Goal: Transaction & Acquisition: Purchase product/service

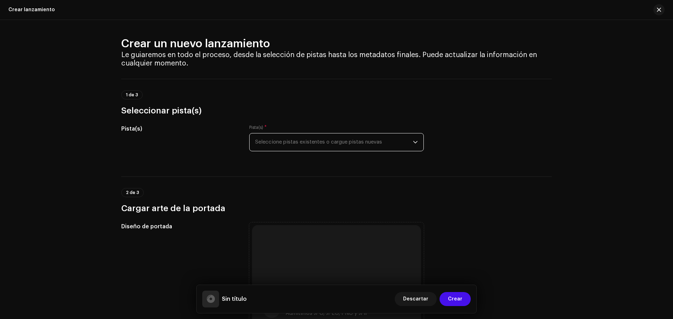
click at [303, 142] on span "Seleccione pistas existentes o cargue pistas nuevas" at bounding box center [334, 143] width 158 height 18
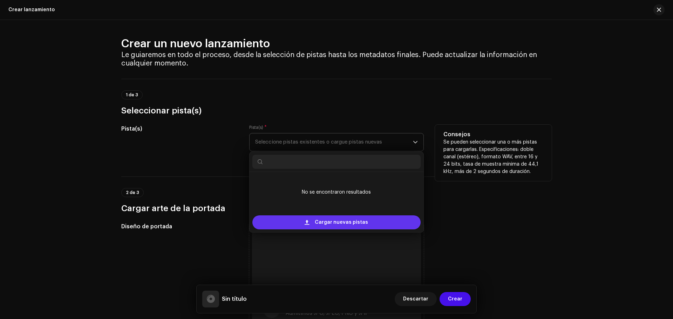
drag, startPoint x: 341, startPoint y: 223, endPoint x: 309, endPoint y: 219, distance: 31.5
click at [309, 219] on div "Cargar nuevas pistas" at bounding box center [336, 223] width 168 height 14
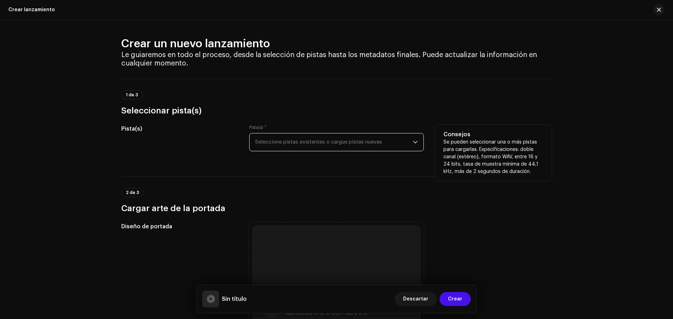
click at [318, 142] on span "Seleccione pistas existentes o cargue pistas nuevas" at bounding box center [334, 143] width 158 height 18
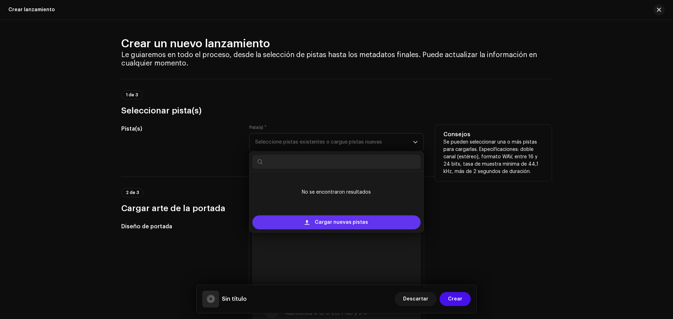
click at [353, 225] on span "Cargar nuevas pistas" at bounding box center [341, 223] width 53 height 14
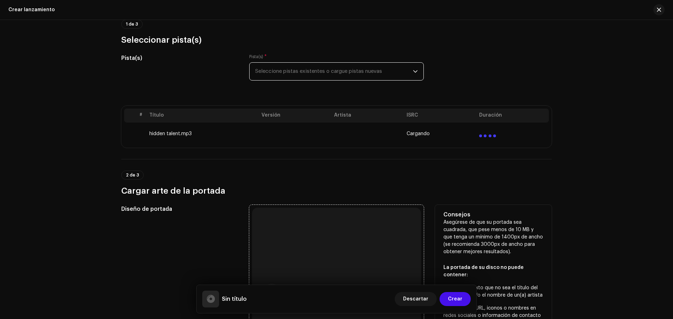
scroll to position [71, 0]
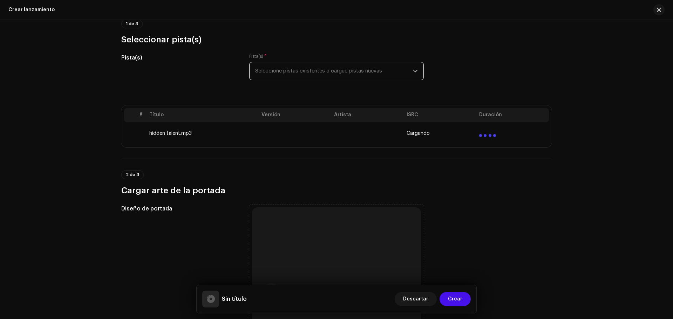
click at [307, 67] on span "Seleccione pistas existentes o cargue pistas nuevas" at bounding box center [334, 71] width 158 height 18
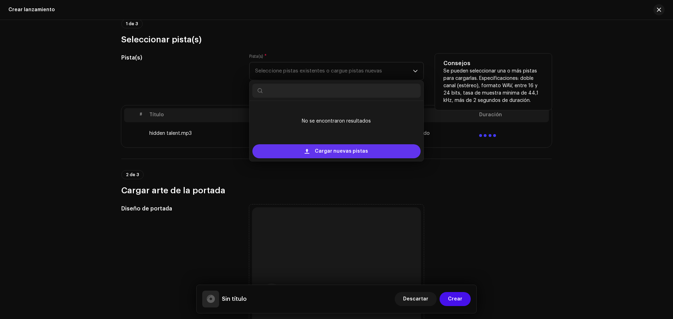
click at [302, 152] on div "Cargar nuevas pistas" at bounding box center [336, 151] width 168 height 14
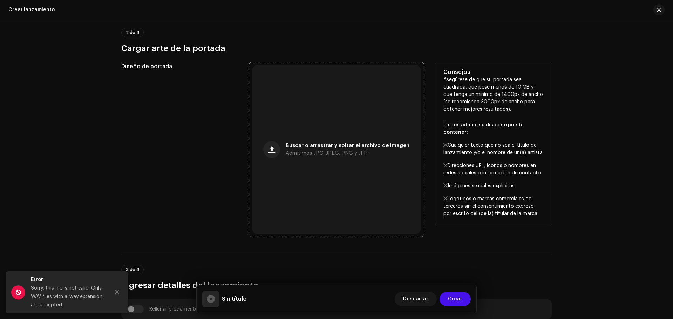
scroll to position [236, 0]
click at [323, 154] on span "Admitimos JPG, JPEG, PNG y JFIF" at bounding box center [327, 153] width 83 height 5
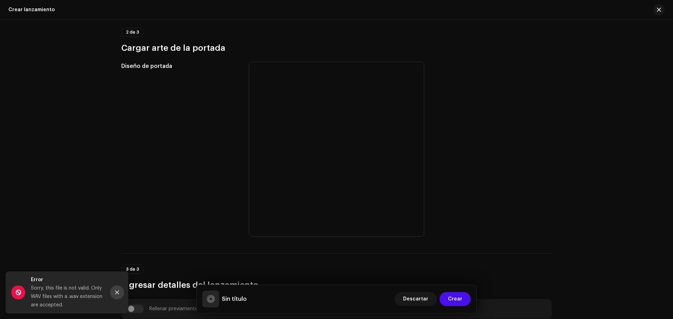
click at [119, 293] on icon "Close" at bounding box center [117, 292] width 5 height 5
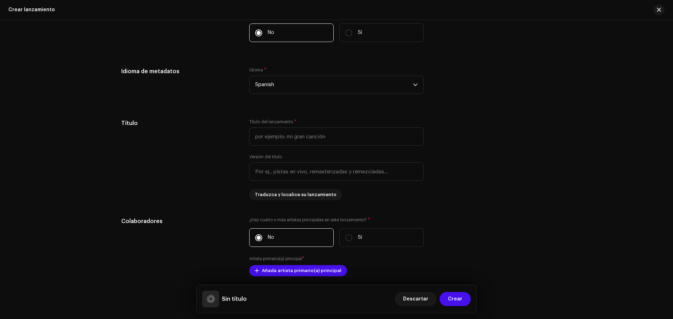
scroll to position [569, 0]
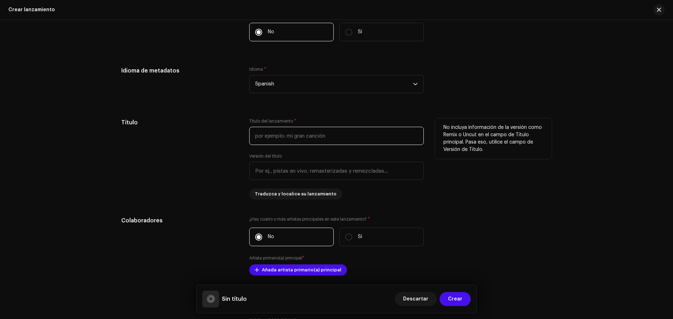
click at [289, 136] on input "text" at bounding box center [336, 136] width 175 height 18
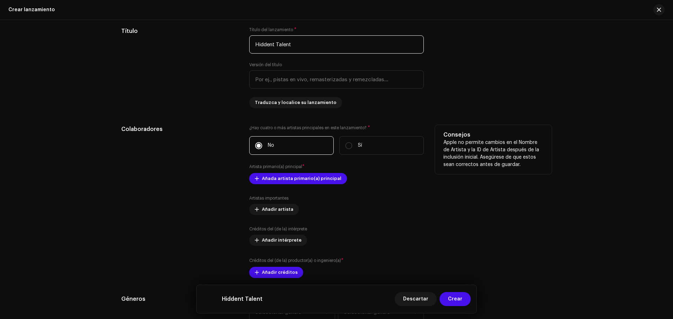
scroll to position [666, 0]
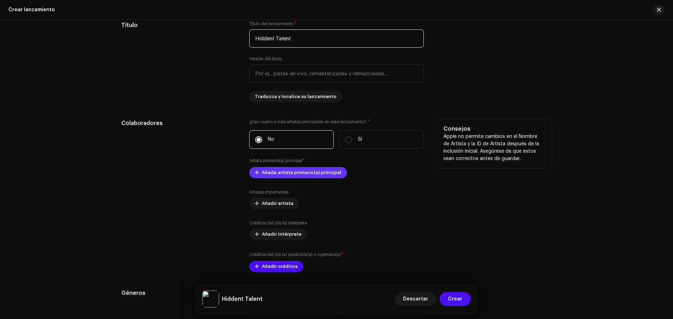
type input "Hiddent Talent"
click at [321, 174] on span "Añada artista primario(a) principal" at bounding box center [302, 173] width 80 height 14
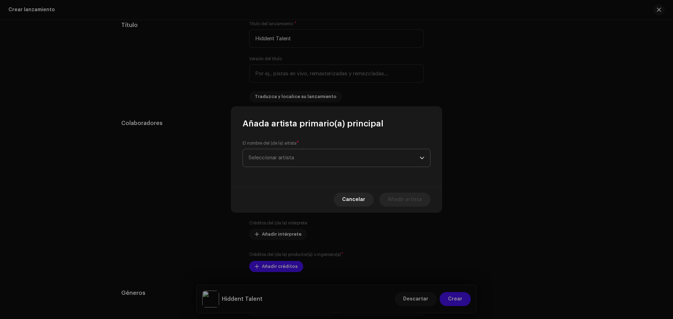
click at [323, 158] on span "Seleccionar artista" at bounding box center [333, 158] width 171 height 18
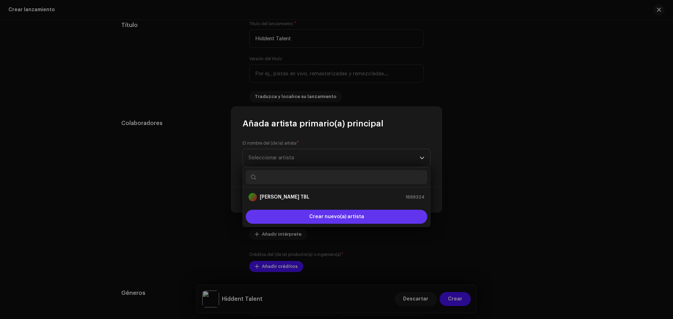
click at [339, 213] on span "Crear nuevo(a) artista" at bounding box center [336, 217] width 55 height 14
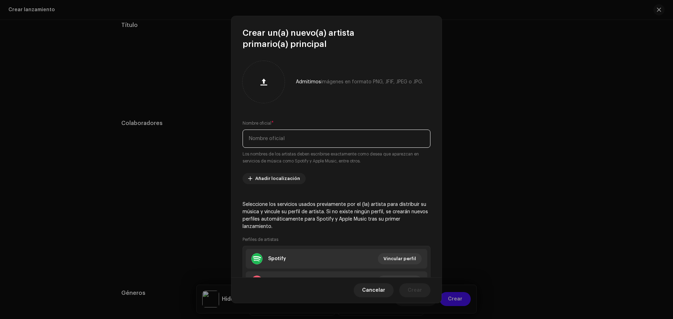
click at [295, 136] on input "text" at bounding box center [337, 139] width 188 height 18
type input "H"
click at [251, 64] on div at bounding box center [264, 82] width 42 height 42
click at [256, 69] on div at bounding box center [263, 82] width 36 height 36
click at [336, 132] on input "Guaracha," at bounding box center [337, 139] width 188 height 18
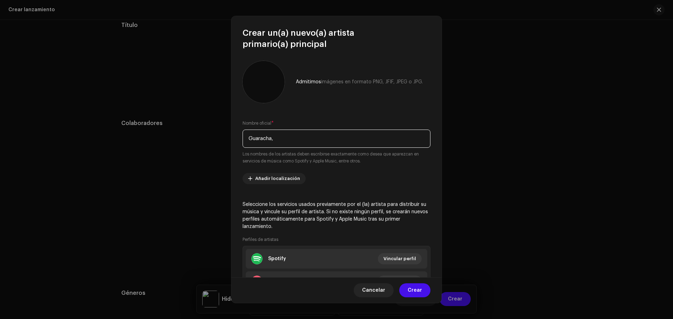
scroll to position [59, 0]
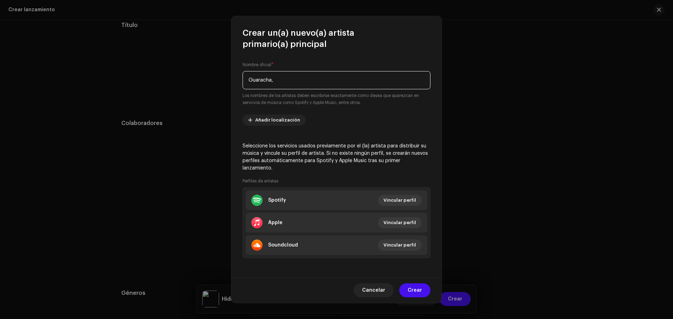
click at [305, 81] on input "Guaracha," at bounding box center [337, 80] width 188 height 18
paste input "HIDDEN TALENT | XTAZEEZ DJ"
paste input "Guaracha, Edits Y Poco Mas"
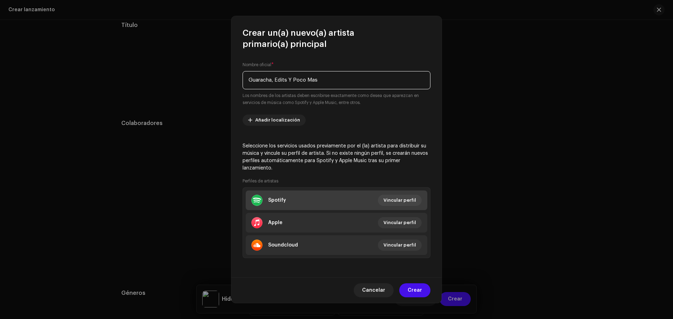
type input "Guaracha, Edits Y Poco Mas"
click at [408, 207] on li "Spotify Vincular perfil" at bounding box center [337, 201] width 182 height 20
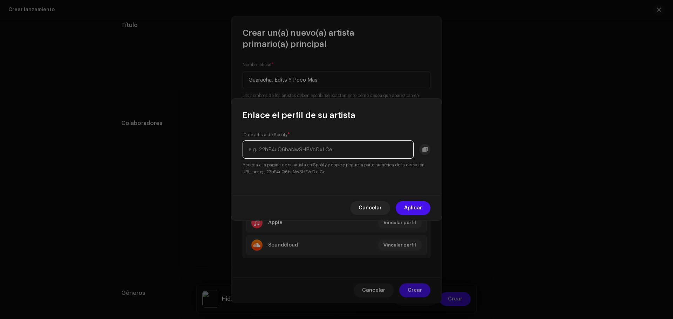
paste input "6xFrrkzfPSIT0rn63llcDZ"
type input "6xFrrkzfPSIT0rn63llcDZ"
click at [412, 207] on span "Aplicar" at bounding box center [413, 208] width 18 height 14
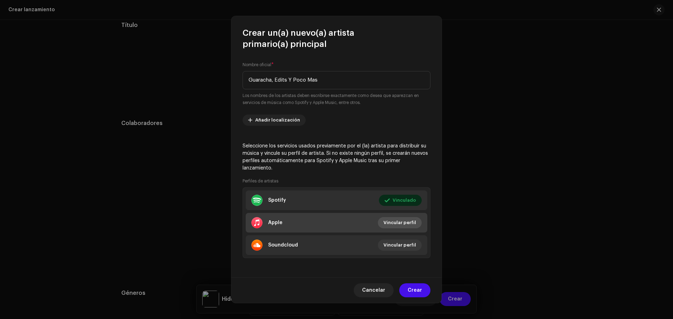
click at [396, 225] on span "Vincular perfil" at bounding box center [399, 223] width 33 height 14
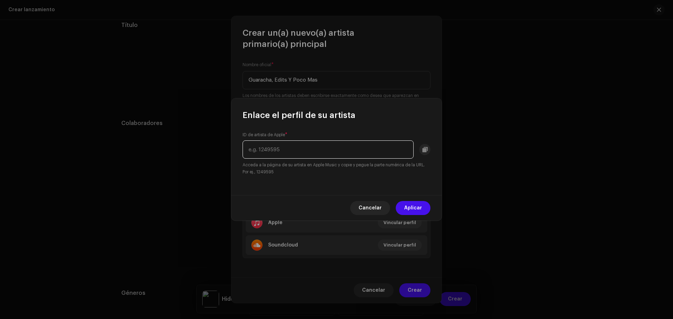
paste input "1790787974"
type input "1790787974"
click at [408, 207] on span "Aplicar" at bounding box center [413, 208] width 18 height 14
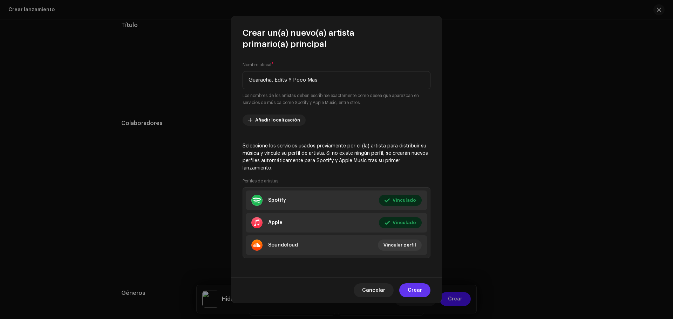
click at [417, 295] on span "Crear" at bounding box center [415, 291] width 14 height 14
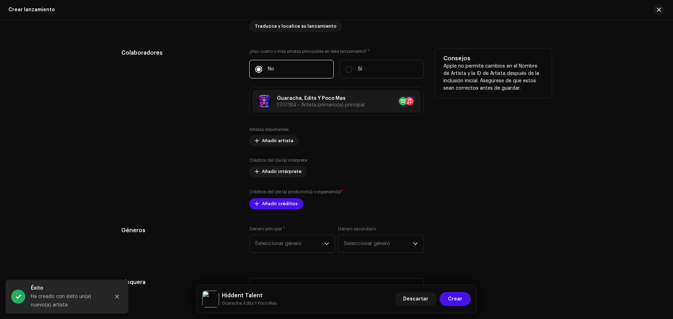
scroll to position [737, 0]
click at [280, 172] on span "Añadir intérprete" at bounding box center [282, 171] width 40 height 14
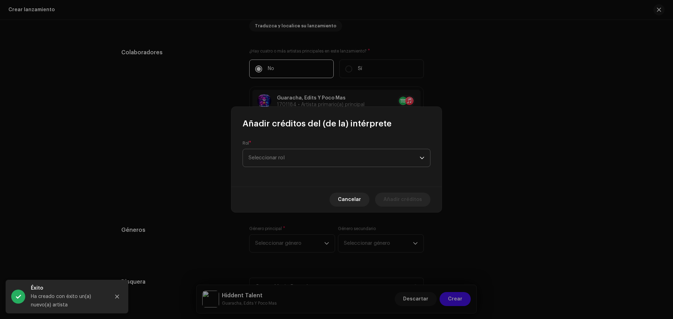
click at [285, 157] on span "Seleccionar rol" at bounding box center [333, 158] width 171 height 18
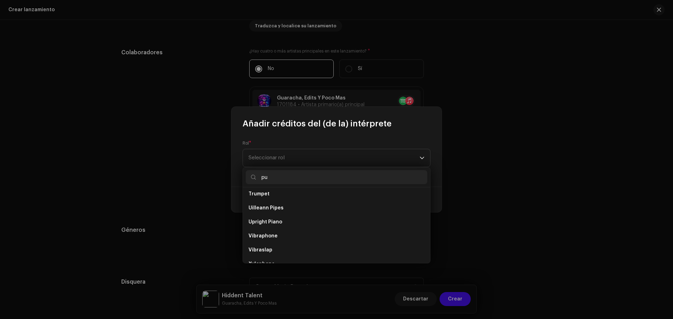
scroll to position [0, 0]
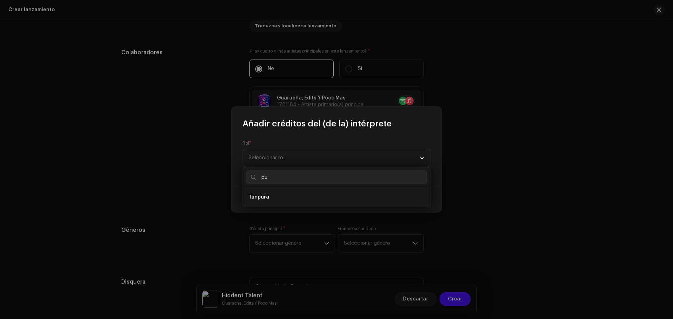
type input "p"
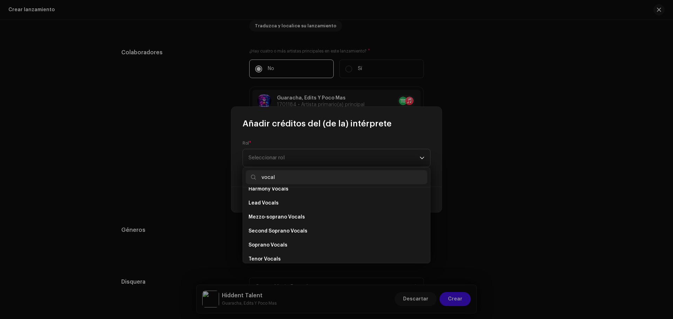
scroll to position [126, 0]
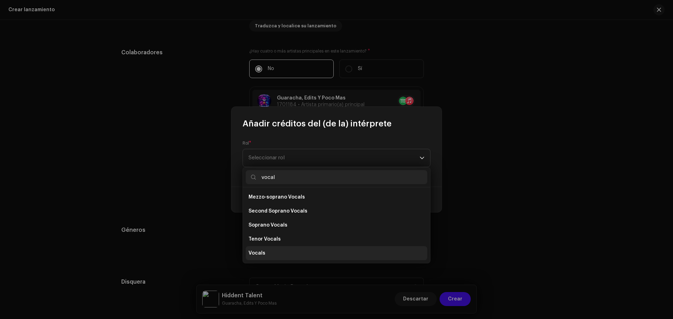
type input "vocal"
click at [288, 252] on li "Vocals" at bounding box center [337, 253] width 182 height 14
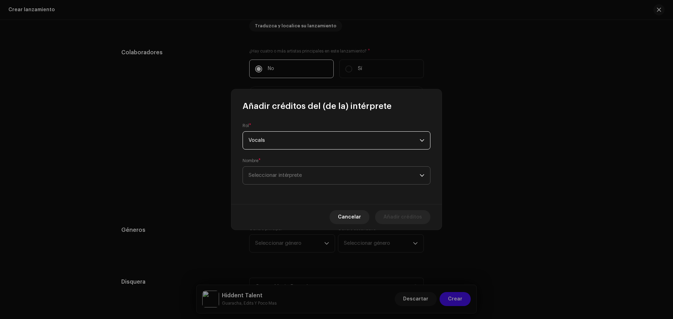
click at [342, 179] on span "Seleccionar intérprete" at bounding box center [333, 176] width 171 height 18
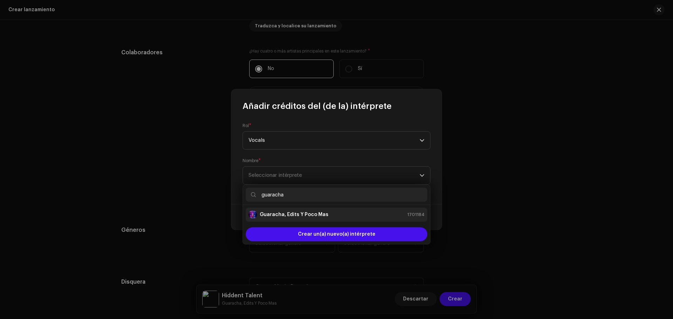
type input "guaracha"
click at [315, 218] on strong "Guaracha, Edits Y Poco Mas" at bounding box center [294, 214] width 69 height 7
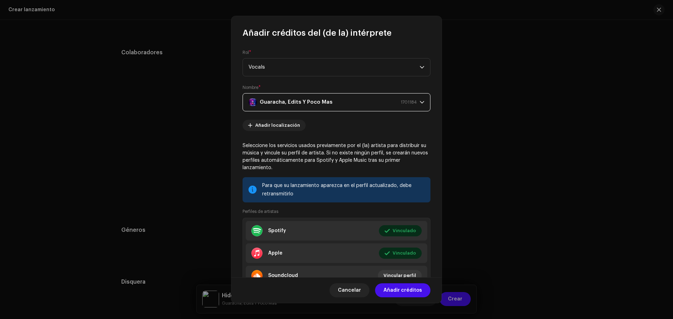
scroll to position [30, 0]
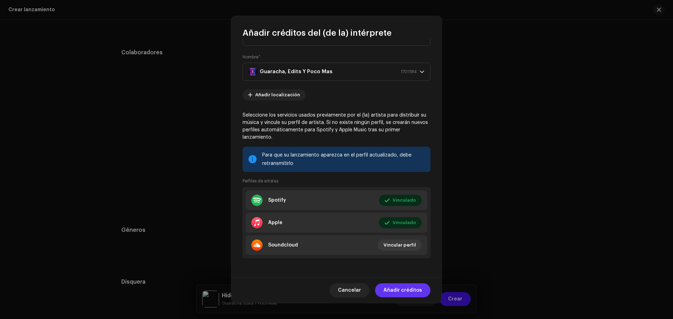
click at [406, 286] on span "Añadir créditos" at bounding box center [402, 291] width 39 height 14
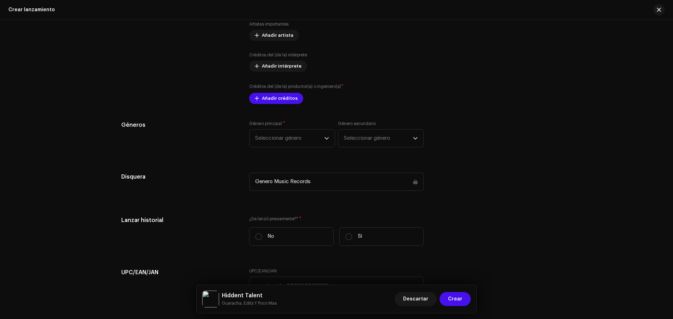
scroll to position [843, 0]
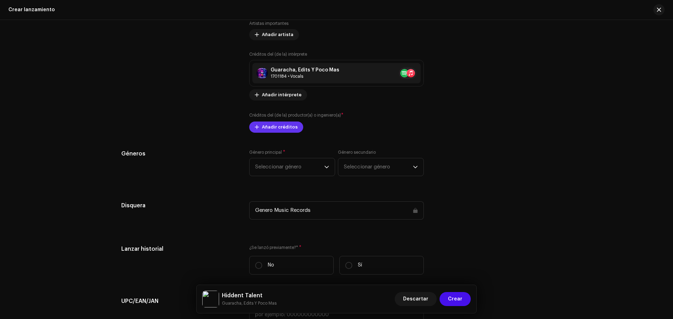
click at [286, 124] on span "Añadir créditos" at bounding box center [280, 127] width 36 height 14
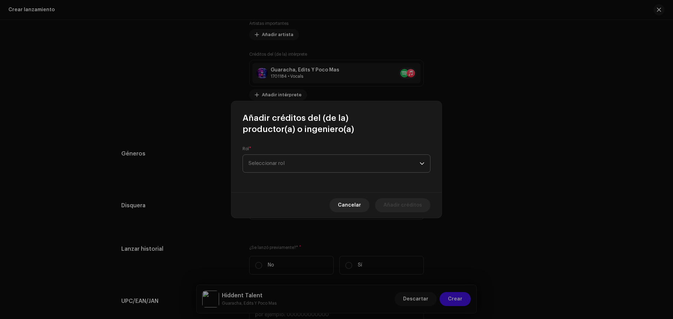
click at [292, 165] on span "Seleccionar rol" at bounding box center [333, 164] width 171 height 18
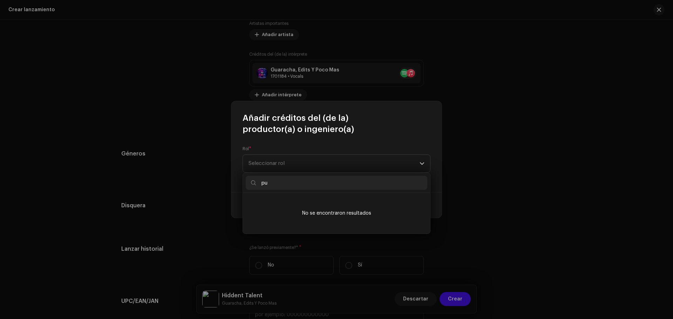
type input "pub"
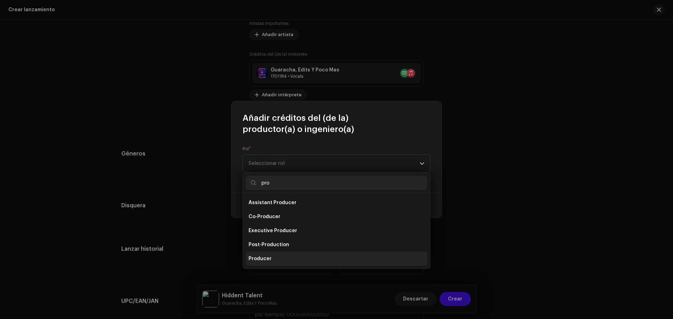
type input "pro"
click at [298, 256] on li "Producer" at bounding box center [337, 259] width 182 height 14
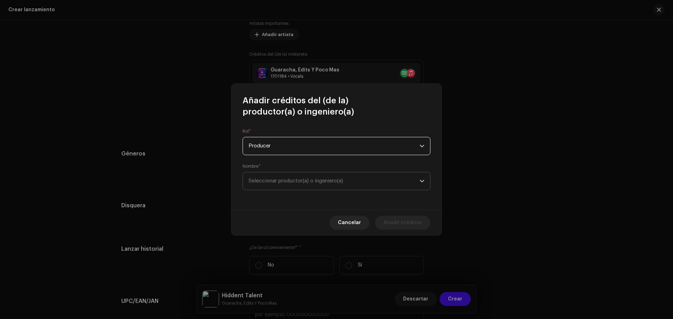
click at [314, 187] on span "Seleccionar productor(a) o ingeniero(a)" at bounding box center [333, 181] width 171 height 18
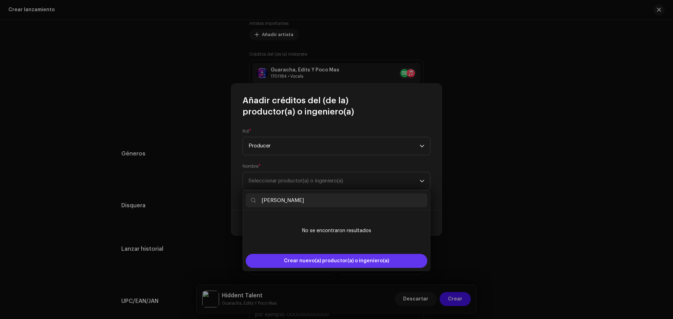
type input "[PERSON_NAME]"
click at [338, 265] on span "Crear nuevo(a) productor(a) o ingeniero(a)" at bounding box center [336, 261] width 105 height 14
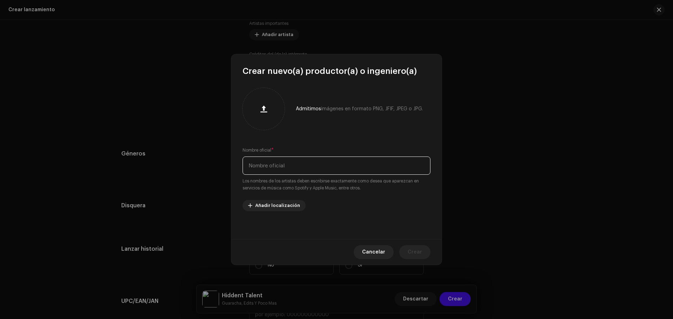
click at [325, 162] on input "text" at bounding box center [337, 166] width 188 height 18
type input "[PERSON_NAME]"
click at [412, 250] on span "Crear" at bounding box center [415, 252] width 14 height 14
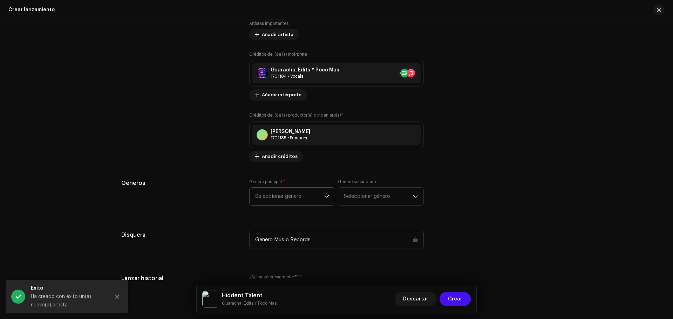
click at [309, 192] on span "Seleccionar género" at bounding box center [289, 197] width 69 height 18
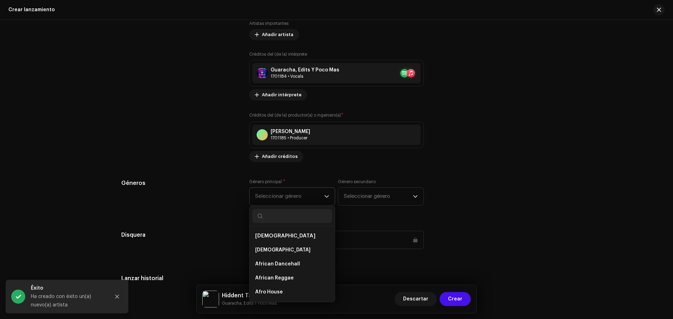
click at [309, 192] on span "Seleccionar género" at bounding box center [289, 197] width 69 height 18
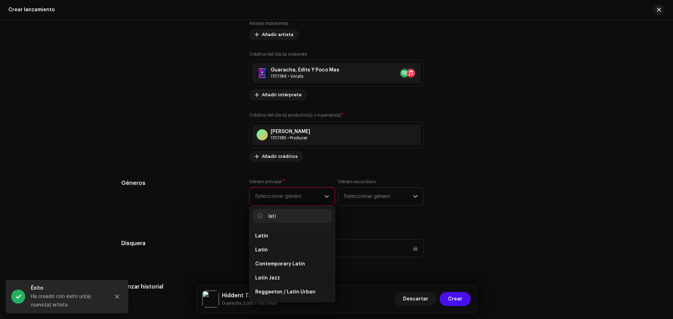
type input "latin"
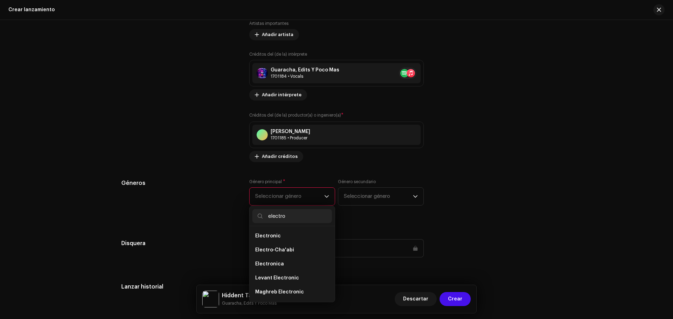
scroll to position [71, 0]
type input "electro"
click at [288, 234] on li "Electronic" at bounding box center [292, 236] width 80 height 14
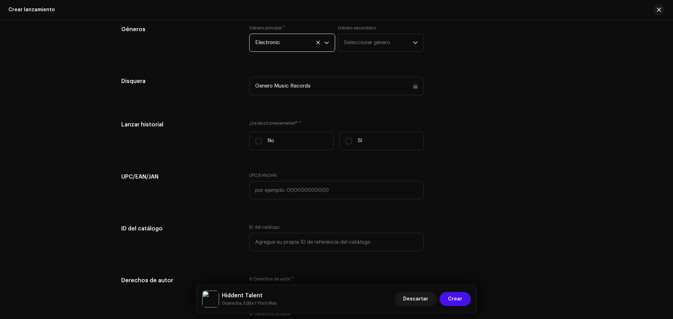
scroll to position [997, 0]
click at [353, 88] on div "Genero Music Records" at bounding box center [336, 85] width 175 height 18
click at [301, 85] on div "Genero Music Records" at bounding box center [336, 85] width 175 height 18
click at [471, 86] on div "Disquera Genero Music Records" at bounding box center [336, 89] width 430 height 27
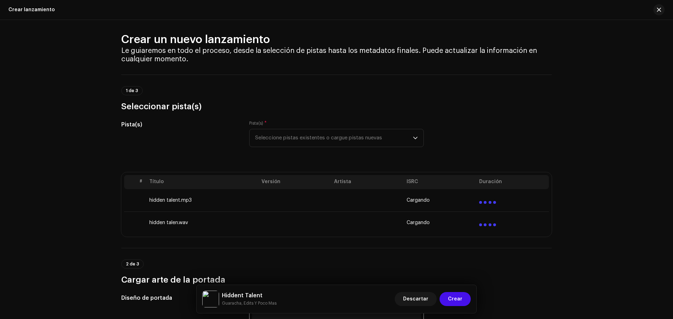
scroll to position [5, 0]
click at [657, 9] on span "button" at bounding box center [659, 10] width 4 height 6
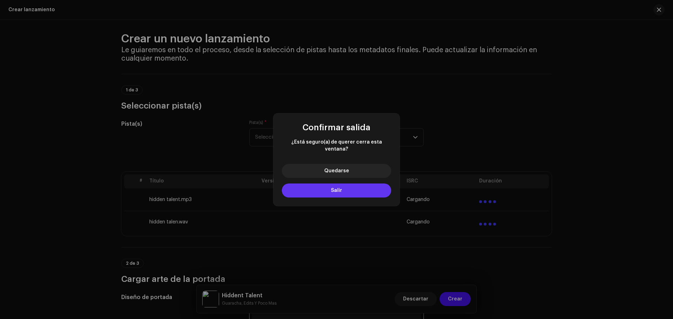
click at [354, 187] on button "Salir" at bounding box center [336, 191] width 109 height 14
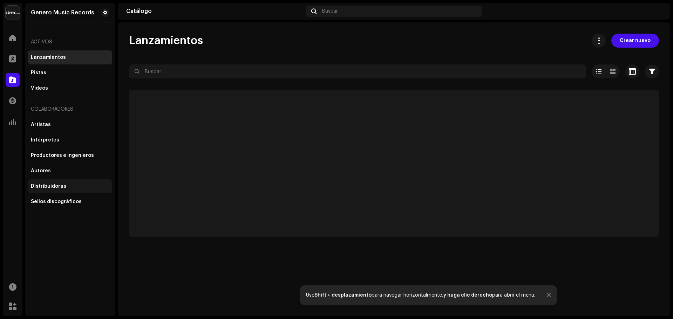
click at [60, 184] on div "Distribuidoras" at bounding box center [48, 187] width 35 height 6
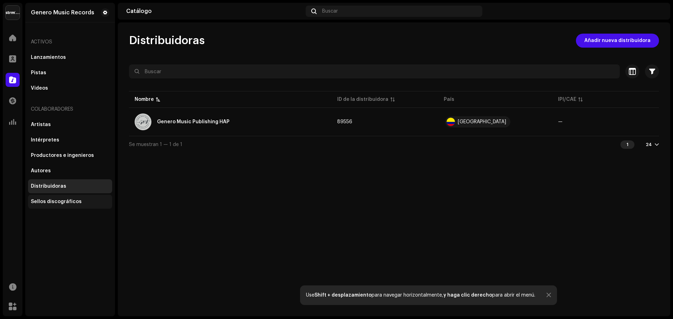
click at [62, 203] on div "Sellos discográficos" at bounding box center [56, 202] width 51 height 6
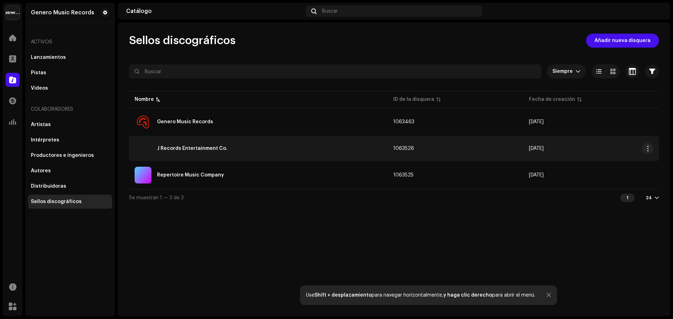
click at [217, 146] on div "J Records Entertainment Co." at bounding box center [192, 148] width 70 height 5
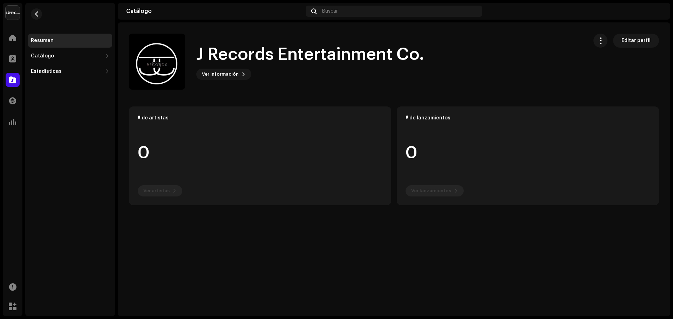
click at [224, 93] on catalog-labels-details-overview "J Records Entertainment Co. Editar perfil J Records Entertainment Co. Ver infor…" at bounding box center [394, 119] width 552 height 194
click at [206, 71] on span "Ver información" at bounding box center [220, 74] width 37 height 14
click at [16, 48] on div "Inicio Perfil Catálogo Transacciones Estadísticas" at bounding box center [13, 80] width 20 height 104
click at [13, 38] on span at bounding box center [12, 38] width 7 height 6
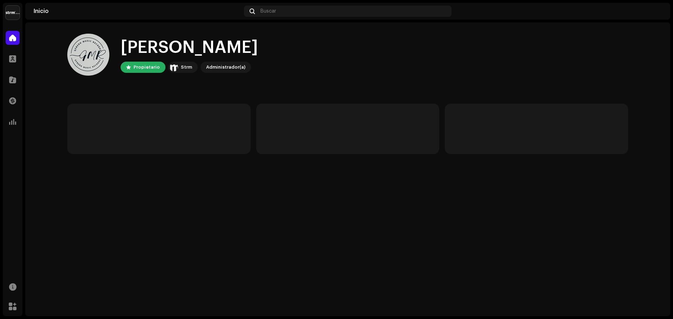
click at [13, 18] on img at bounding box center [13, 13] width 14 height 14
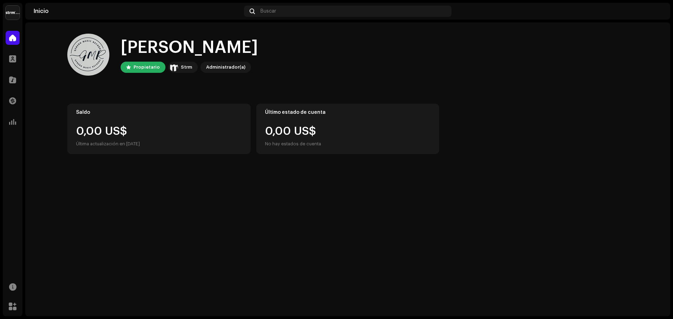
click at [7, 13] on img at bounding box center [13, 13] width 14 height 14
click at [18, 12] on img at bounding box center [13, 13] width 14 height 14
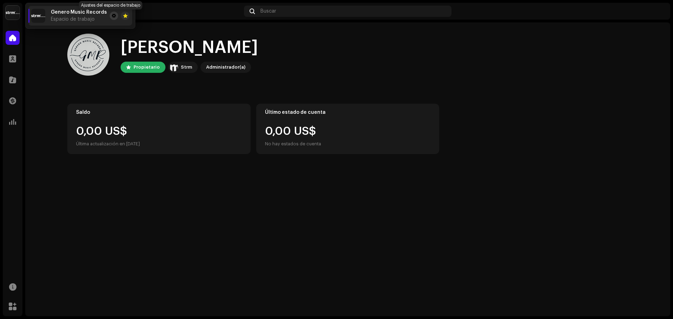
click at [110, 13] on button at bounding box center [114, 16] width 8 height 8
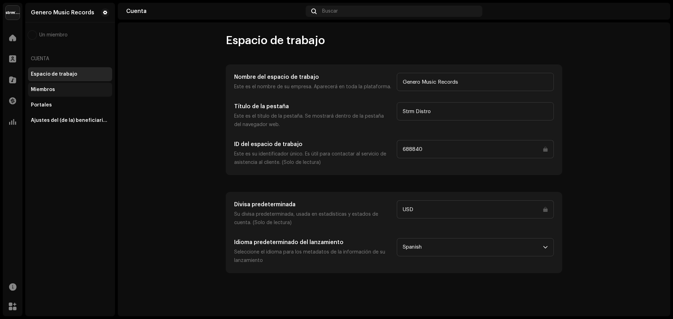
click at [54, 93] on div "Miembros" at bounding box center [70, 90] width 84 height 14
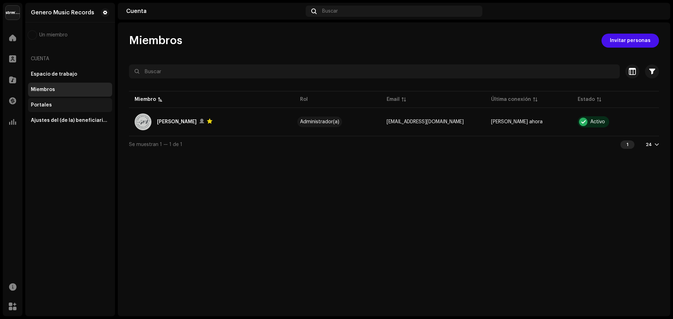
click at [75, 109] on div "Portales" at bounding box center [70, 105] width 84 height 14
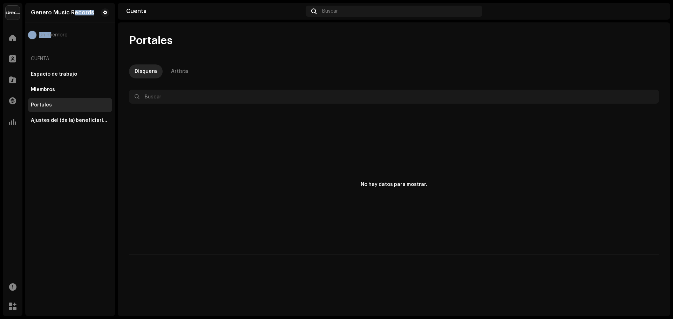
drag, startPoint x: 74, startPoint y: 8, endPoint x: 50, endPoint y: 36, distance: 36.1
click at [50, 36] on div "Genero Music Records Un miembro Cuenta Espacio de trabajo Miembros Portales Aju…" at bounding box center [70, 160] width 90 height 314
drag, startPoint x: 85, startPoint y: 46, endPoint x: 18, endPoint y: 32, distance: 68.6
click at [18, 32] on navigation-sidebar "Genero Music Records Inicio Perfil Catálogo Transacciones Estadísticas Recursos…" at bounding box center [59, 160] width 112 height 314
click at [11, 36] on span at bounding box center [12, 38] width 7 height 6
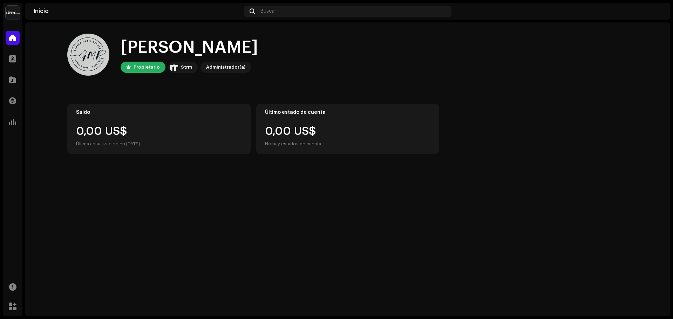
click at [654, 11] on img at bounding box center [655, 11] width 11 height 11
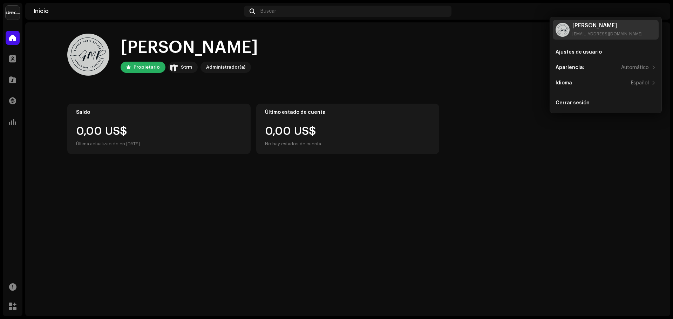
click at [600, 26] on div "[PERSON_NAME]" at bounding box center [607, 26] width 70 height 6
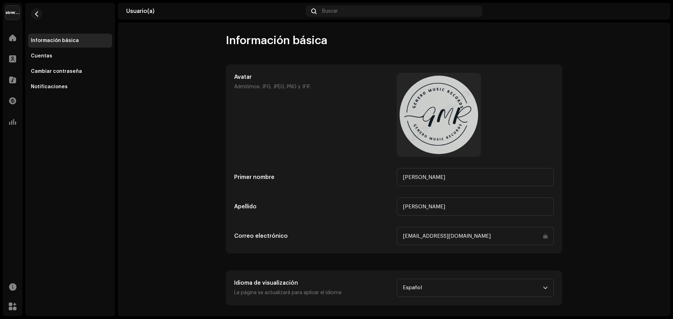
scroll to position [6, 0]
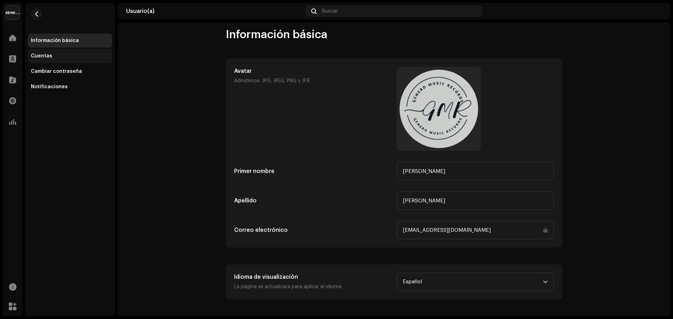
click at [46, 60] on div "Cuentas" at bounding box center [70, 56] width 84 height 14
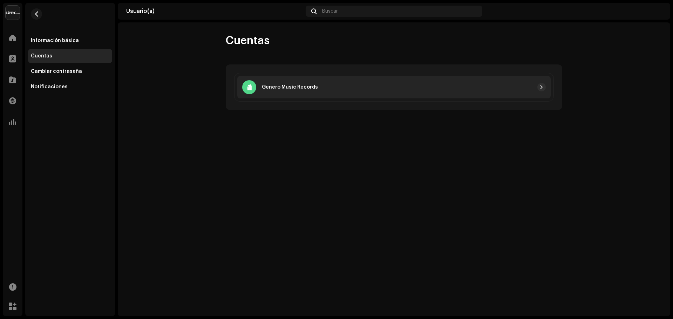
click at [311, 79] on div "Genero Music Records" at bounding box center [393, 87] width 313 height 22
click at [539, 82] on div "Genero Music Records" at bounding box center [393, 87] width 313 height 22
click at [541, 85] on span "button" at bounding box center [541, 87] width 4 height 6
